Goal: Task Accomplishment & Management: Manage account settings

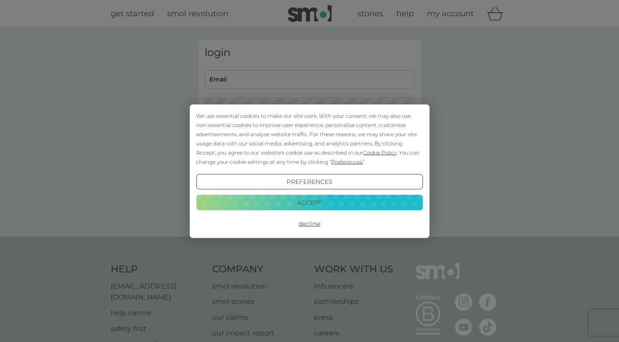
click at [314, 224] on button "Decline" at bounding box center [309, 224] width 227 height 16
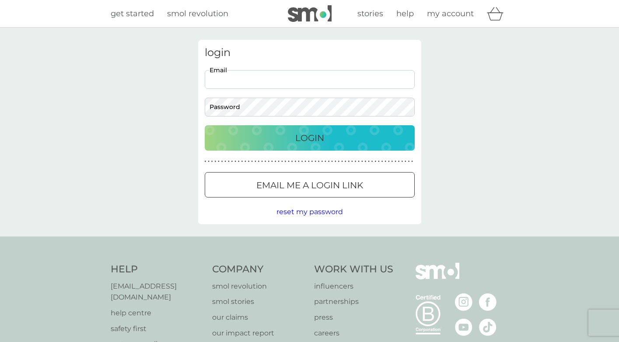
type input "[EMAIL_ADDRESS][DOMAIN_NAME]"
click at [314, 182] on div at bounding box center [309, 185] width 31 height 9
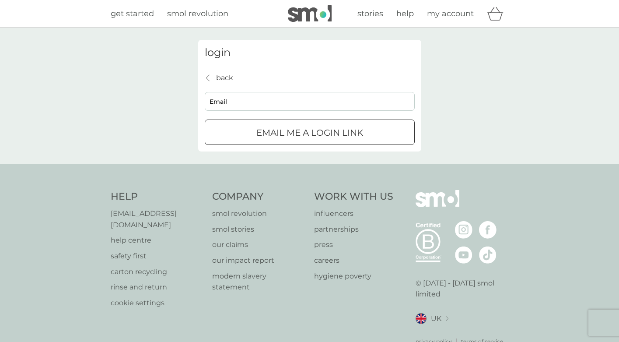
click at [301, 133] on div "submit" at bounding box center [309, 132] width 31 height 9
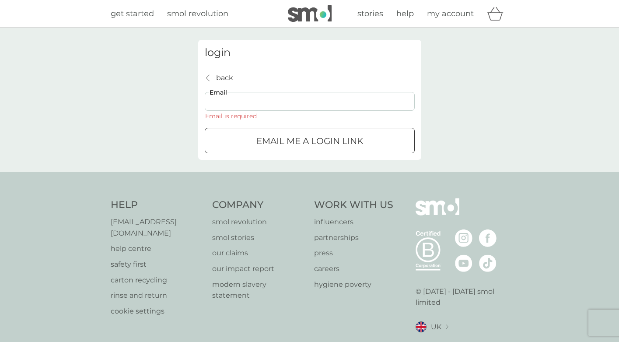
type input "[EMAIL_ADDRESS][DOMAIN_NAME]"
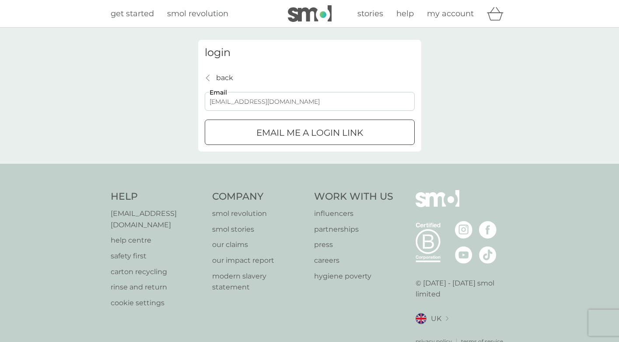
click at [273, 130] on p "Email me a login link" at bounding box center [309, 133] width 107 height 14
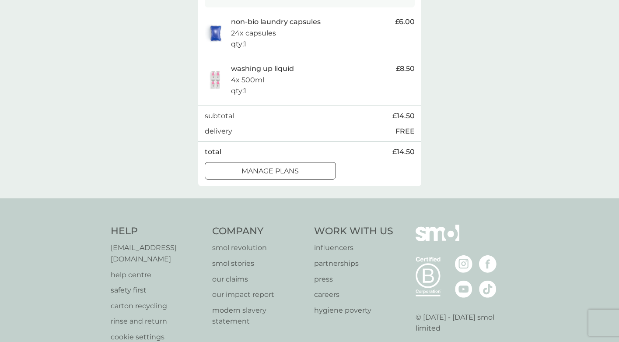
scroll to position [189, 0]
click at [283, 165] on div at bounding box center [270, 169] width 31 height 9
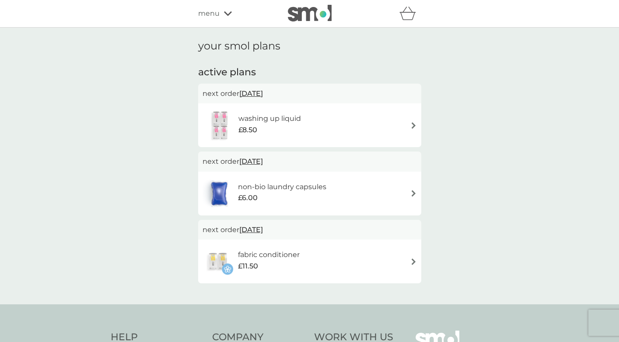
click at [409, 123] on div "washing up liquid £8.50" at bounding box center [310, 125] width 214 height 31
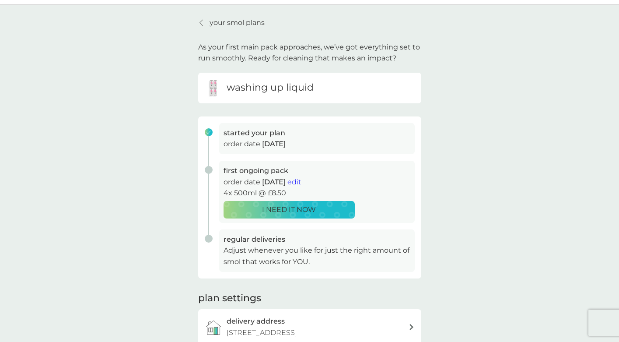
scroll to position [24, 0]
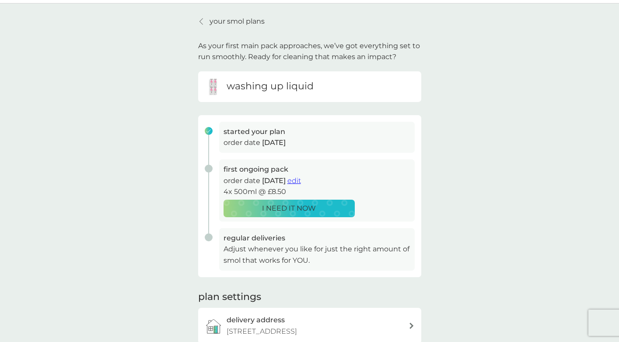
click at [301, 180] on span "edit" at bounding box center [294, 180] width 14 height 8
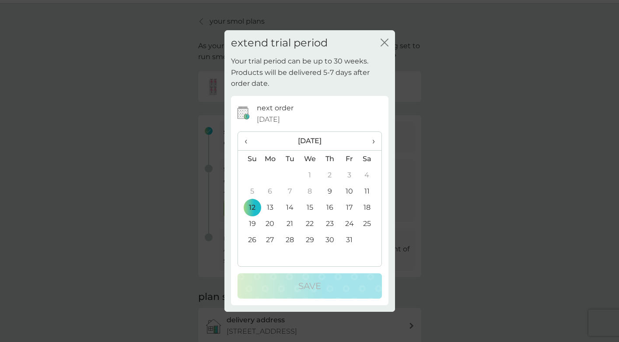
click at [370, 138] on span "›" at bounding box center [370, 141] width 9 height 18
click at [330, 238] on td "27" at bounding box center [330, 239] width 20 height 16
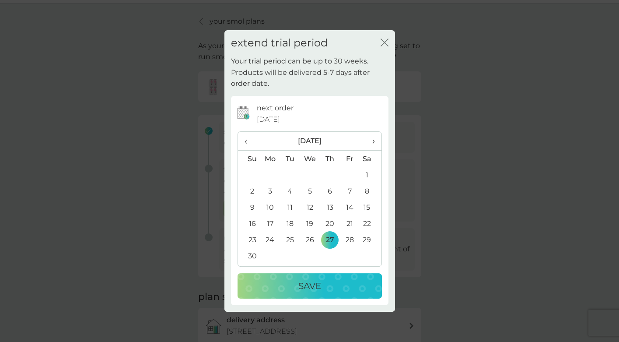
click at [328, 287] on div "Save" at bounding box center [309, 286] width 127 height 14
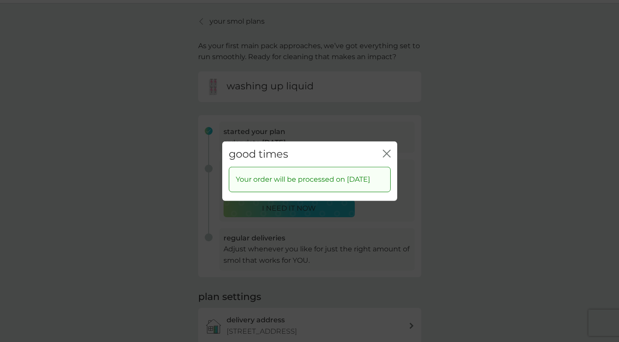
click at [384, 149] on icon "close" at bounding box center [387, 153] width 8 height 8
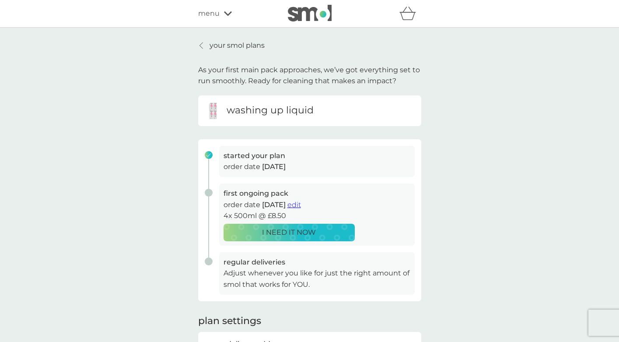
scroll to position [0, 0]
click at [228, 45] on p "your smol plans" at bounding box center [237, 45] width 55 height 11
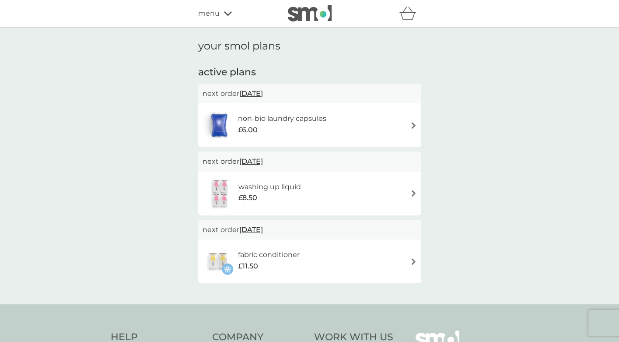
click at [410, 123] on img at bounding box center [413, 125] width 7 height 7
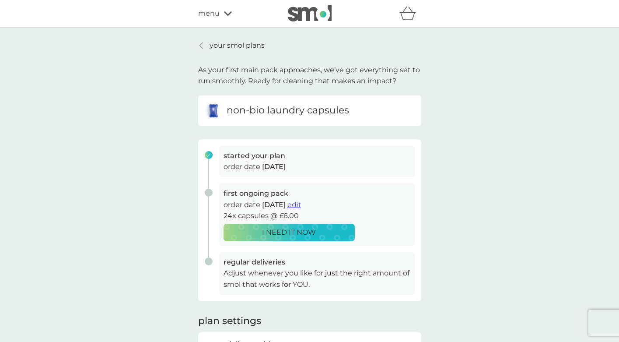
click at [301, 203] on span "edit" at bounding box center [294, 204] width 14 height 8
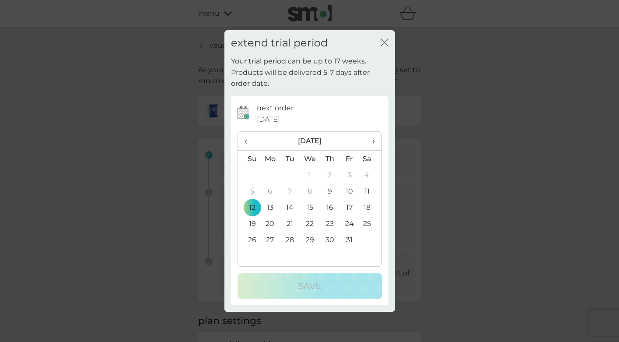
click at [374, 138] on span "›" at bounding box center [370, 141] width 9 height 18
click at [331, 235] on td "27" at bounding box center [330, 239] width 20 height 16
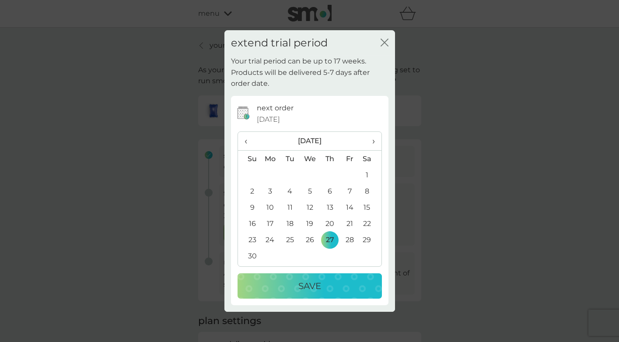
click at [328, 287] on div "Save" at bounding box center [309, 286] width 127 height 14
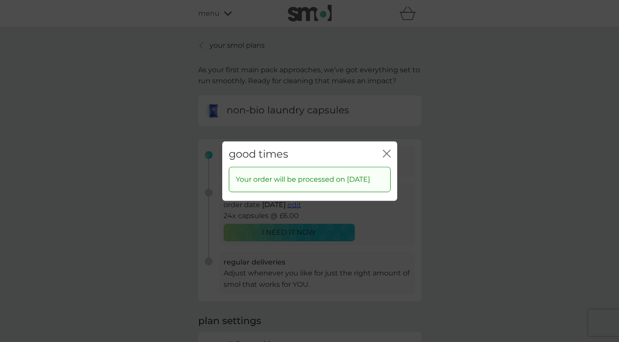
click at [387, 149] on icon "close" at bounding box center [387, 153] width 8 height 8
